Goal: Book appointment/travel/reservation

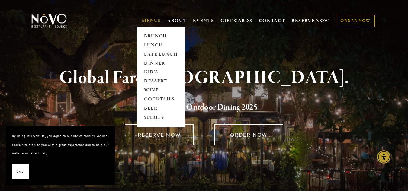
click at [145, 21] on link "MENUS" at bounding box center [151, 21] width 19 height 6
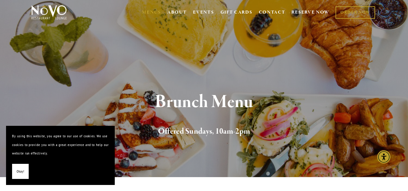
scroll to position [9, 0]
click at [19, 171] on span "Okay!" at bounding box center [21, 171] width 8 height 9
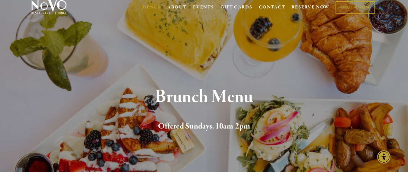
scroll to position [0, 0]
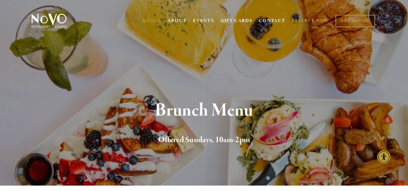
click at [306, 19] on link "RESERVE NOW" at bounding box center [310, 20] width 38 height 11
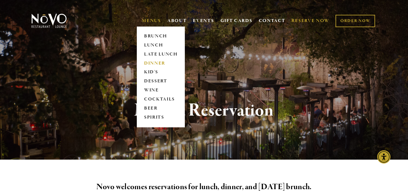
click at [151, 64] on link "DINNER" at bounding box center [161, 63] width 38 height 9
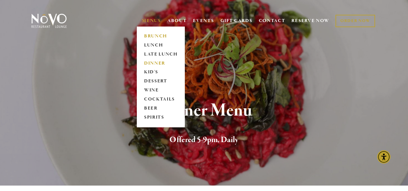
click at [146, 33] on link "BRUNCH" at bounding box center [161, 36] width 38 height 9
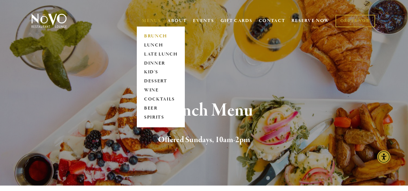
click at [152, 19] on link "MENUS" at bounding box center [151, 21] width 19 height 6
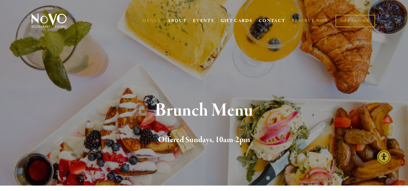
click at [307, 22] on link "RESERVE NOW" at bounding box center [310, 20] width 38 height 11
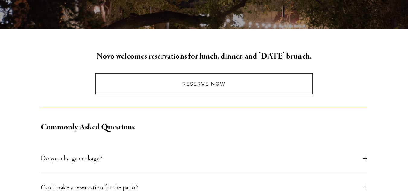
scroll to position [132, 0]
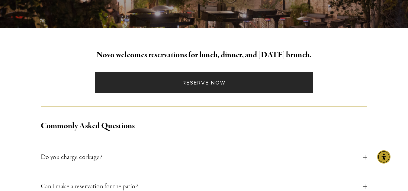
click at [210, 88] on link "Reserve Now" at bounding box center [204, 82] width 218 height 21
